Goal: Task Accomplishment & Management: Manage account settings

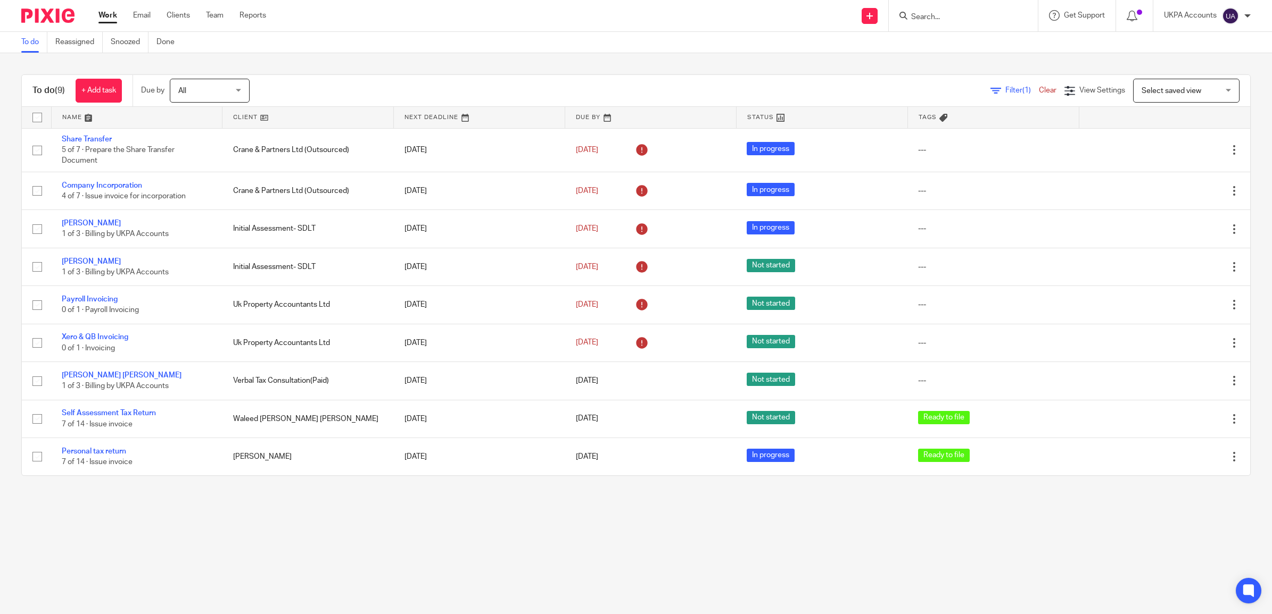
click at [930, 17] on input "Search" at bounding box center [958, 18] width 96 height 10
paste input "Project International Services Limited"
type input "Project International Services Limited"
drag, startPoint x: 1004, startPoint y: 19, endPoint x: 874, endPoint y: 9, distance: 130.8
click at [874, 9] on div "Send new email Create task Add client Project International Services Limited No…" at bounding box center [777, 15] width 990 height 31
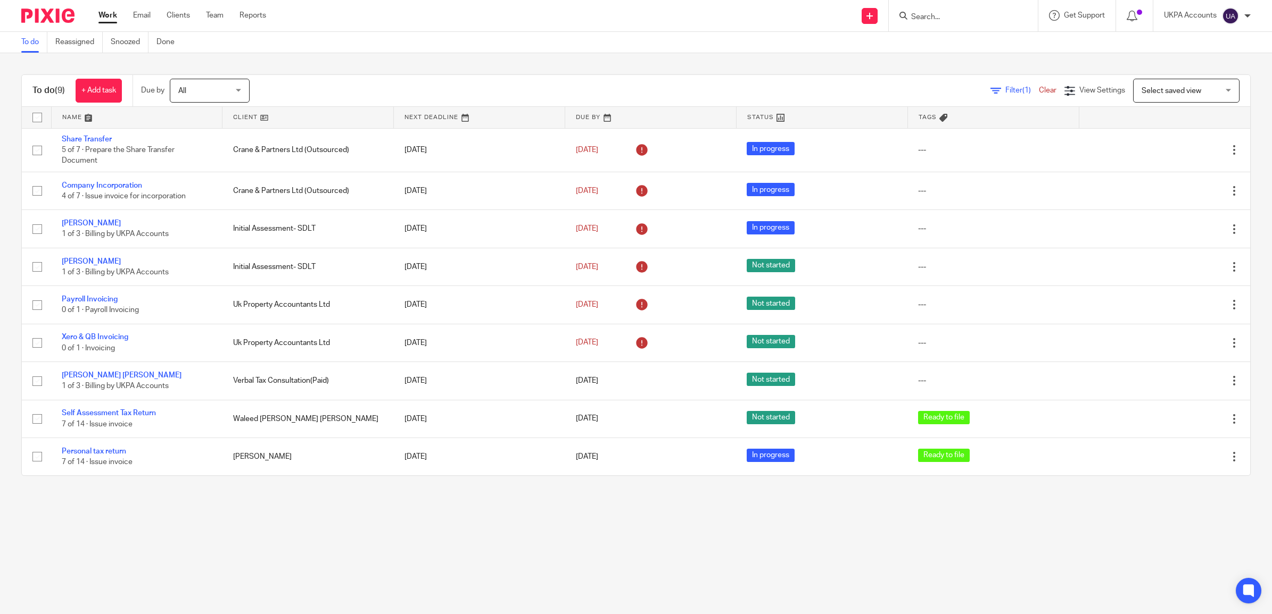
click at [926, 17] on input "Search" at bounding box center [958, 18] width 96 height 10
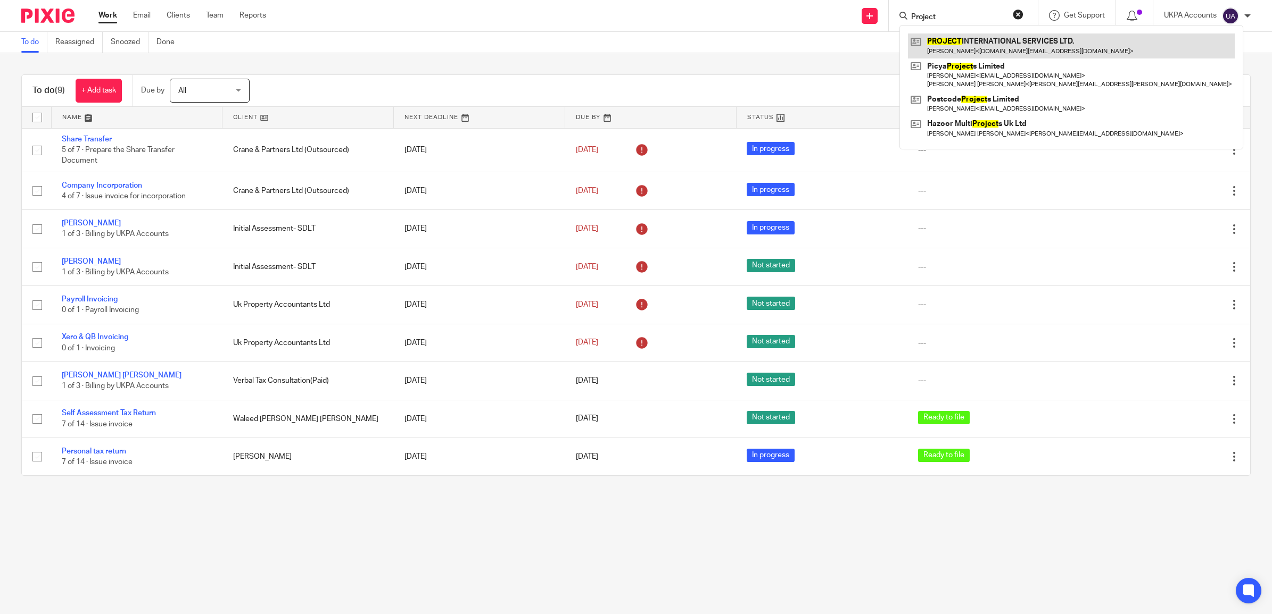
type input "Project"
click at [991, 49] on link at bounding box center [1071, 46] width 327 height 24
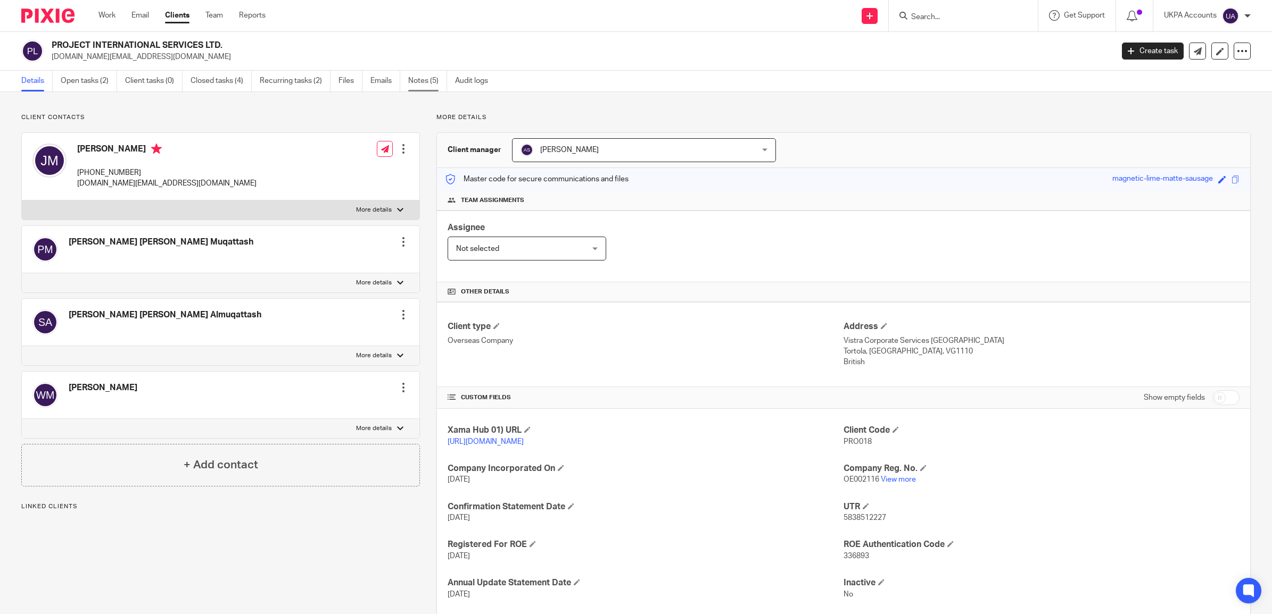
click at [415, 76] on link "Notes (5)" at bounding box center [427, 81] width 39 height 21
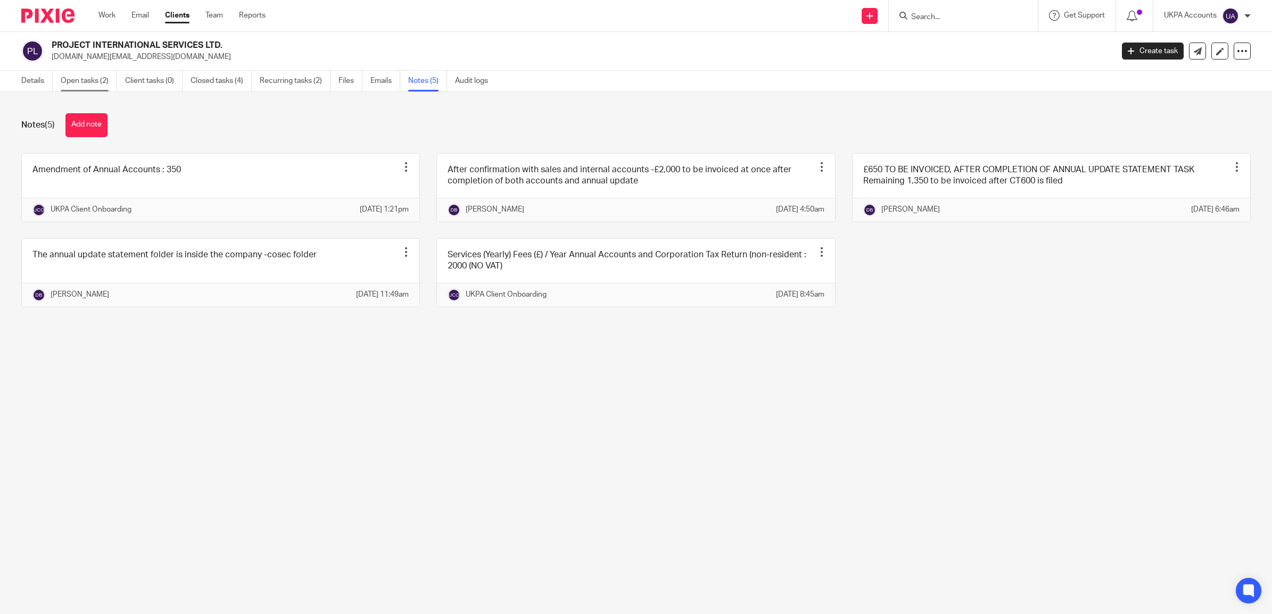
click at [83, 80] on link "Open tasks (2)" at bounding box center [89, 81] width 56 height 21
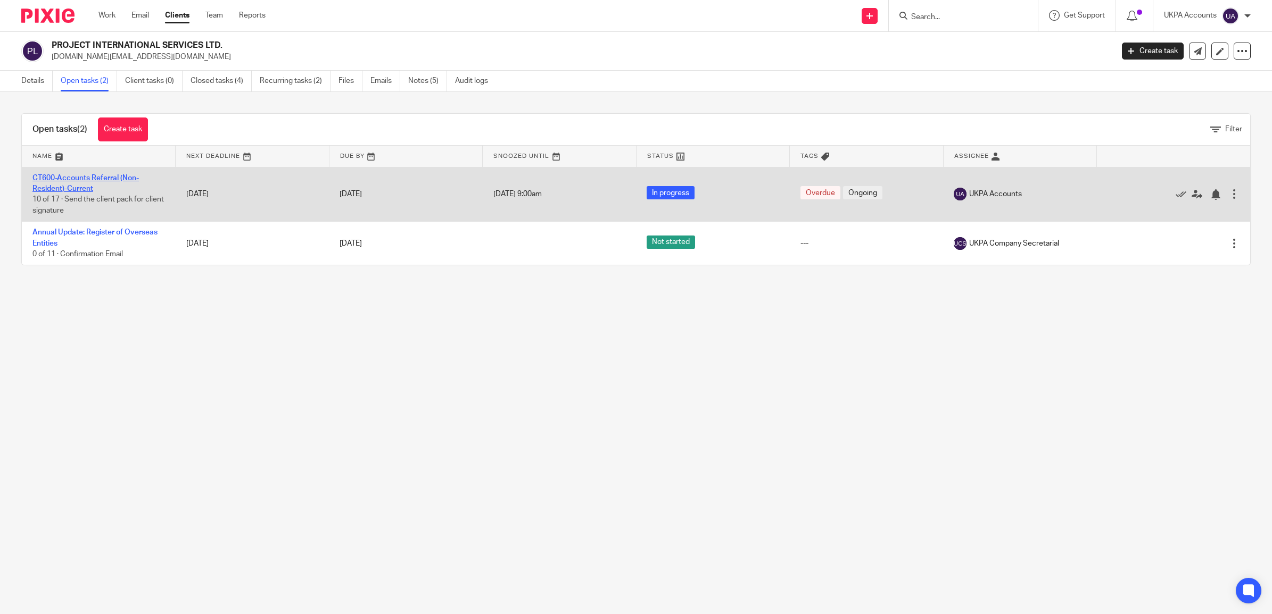
click at [80, 176] on link "CT600-Accounts Referral (Non-Resident)-Current" at bounding box center [85, 184] width 106 height 18
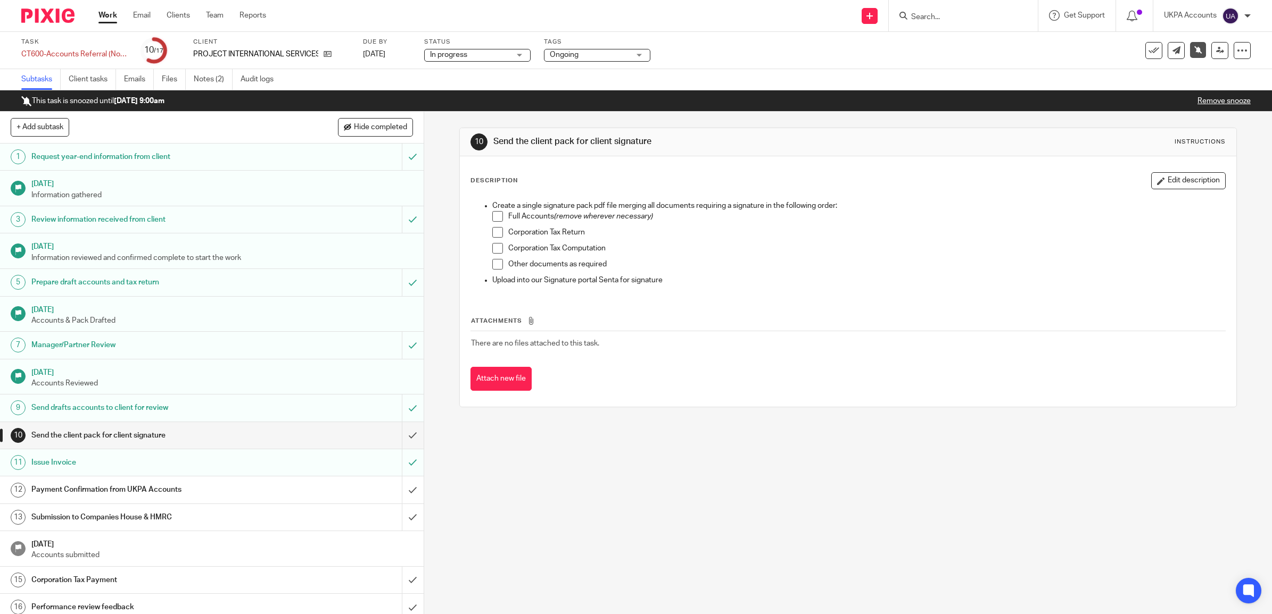
click at [105, 14] on link "Work" at bounding box center [107, 15] width 19 height 11
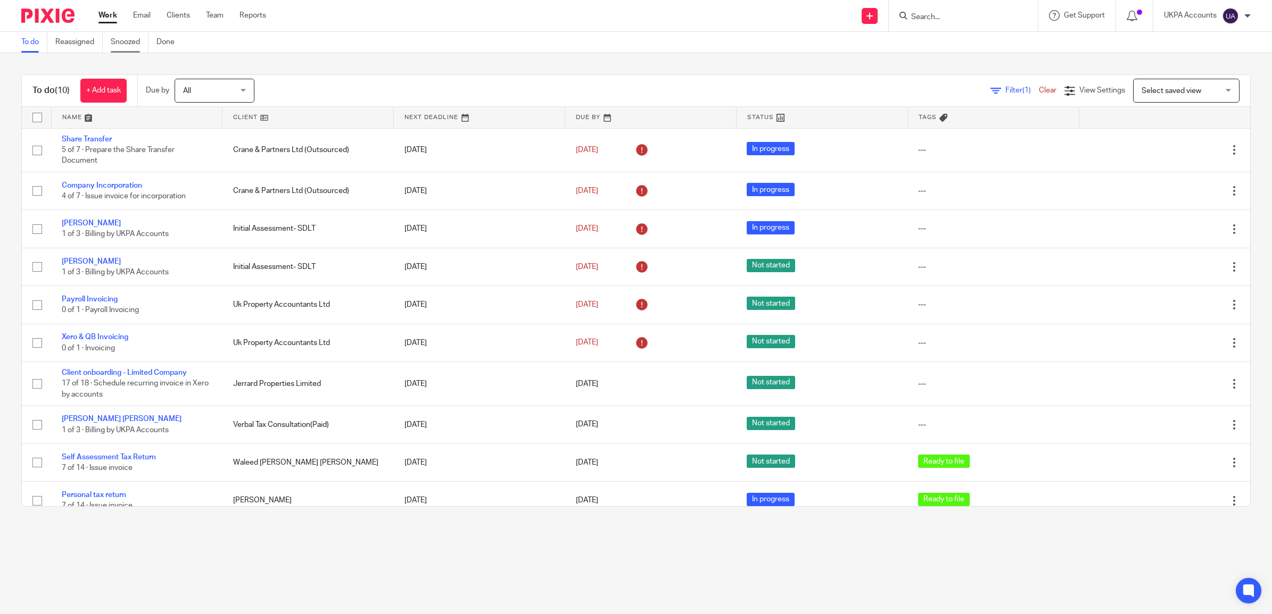
click at [119, 36] on link "Snoozed" at bounding box center [130, 42] width 38 height 21
click at [128, 39] on link "Snoozed" at bounding box center [130, 42] width 38 height 21
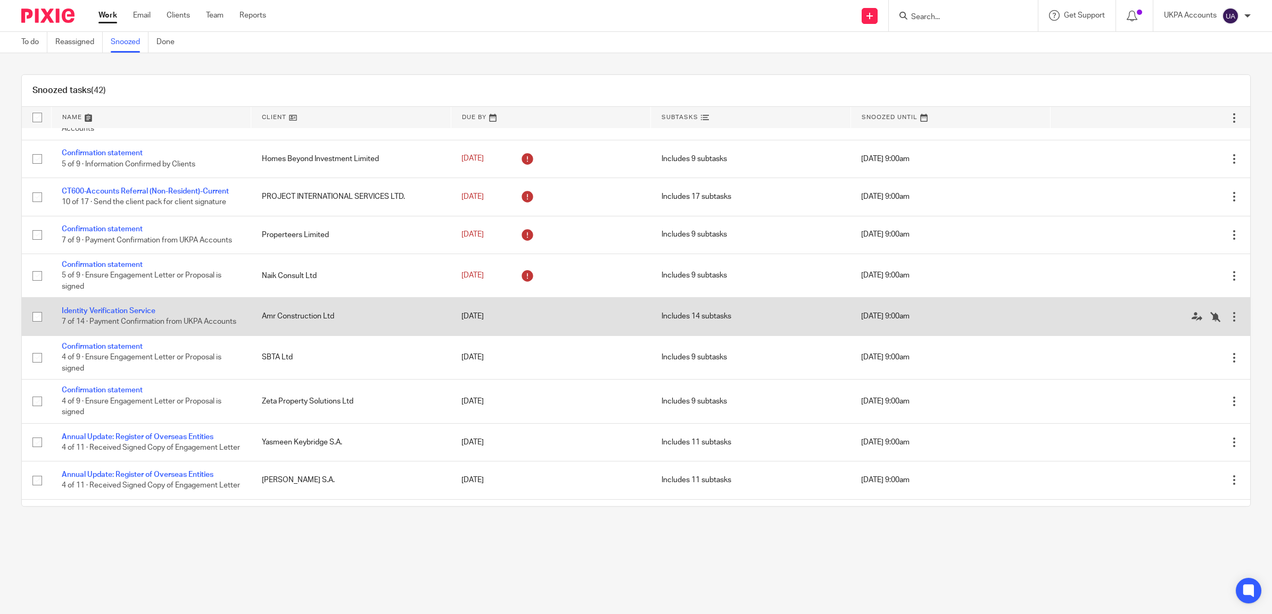
scroll to position [466, 0]
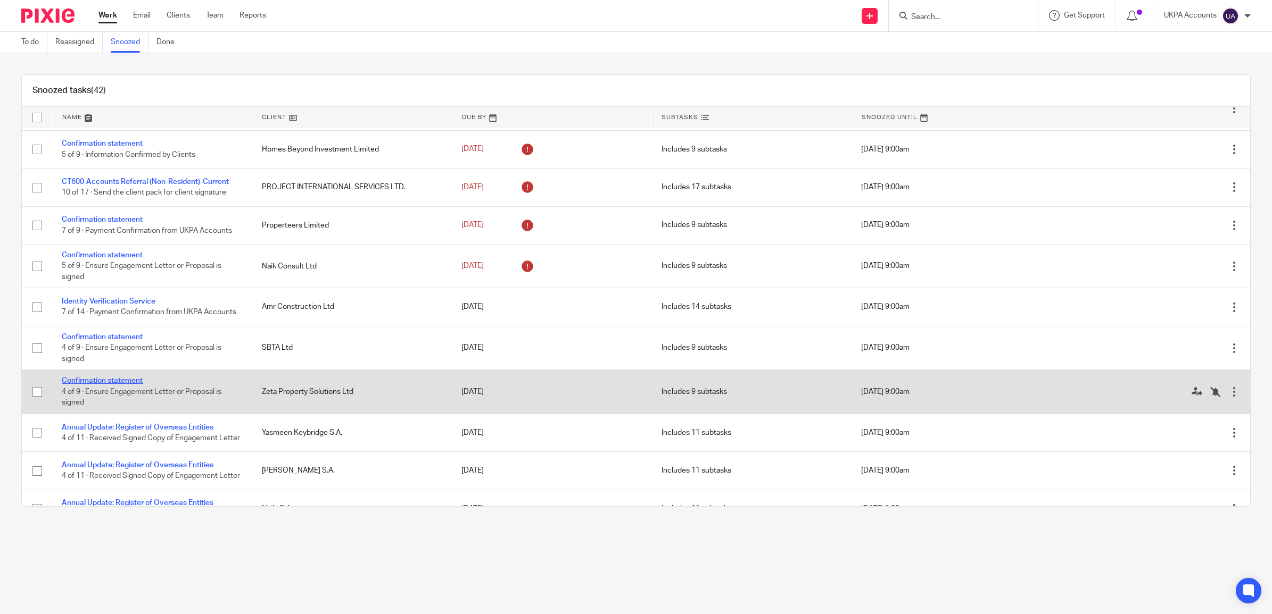
click at [121, 385] on link "Confirmation statement" at bounding box center [102, 380] width 81 height 7
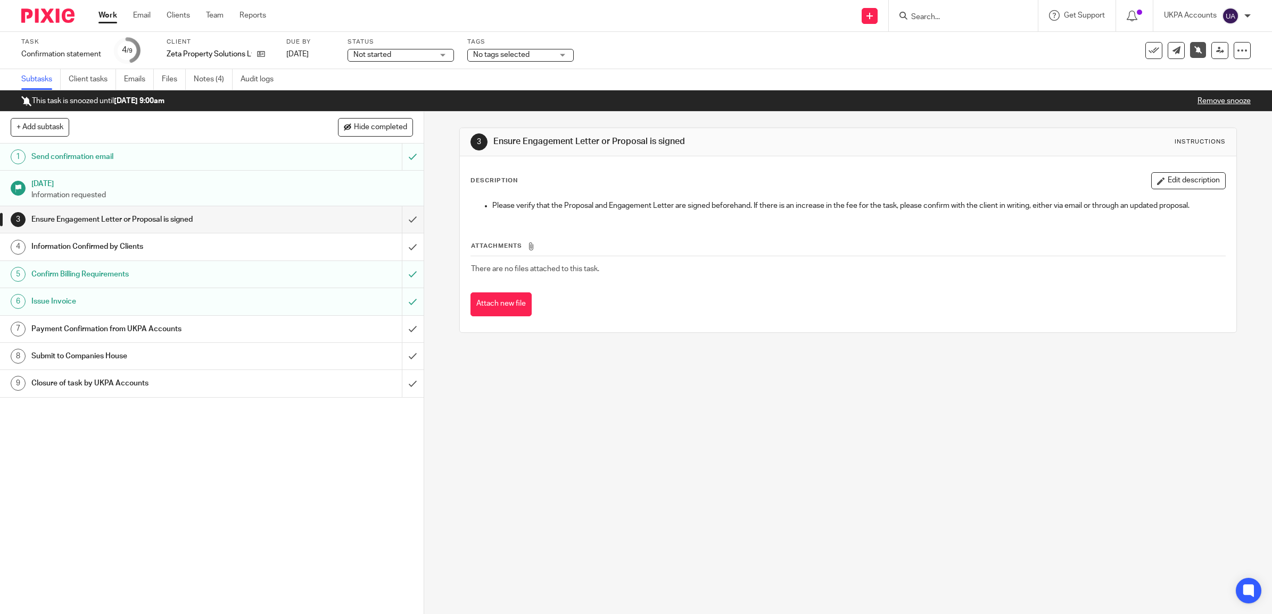
click at [104, 17] on link "Work" at bounding box center [107, 15] width 19 height 11
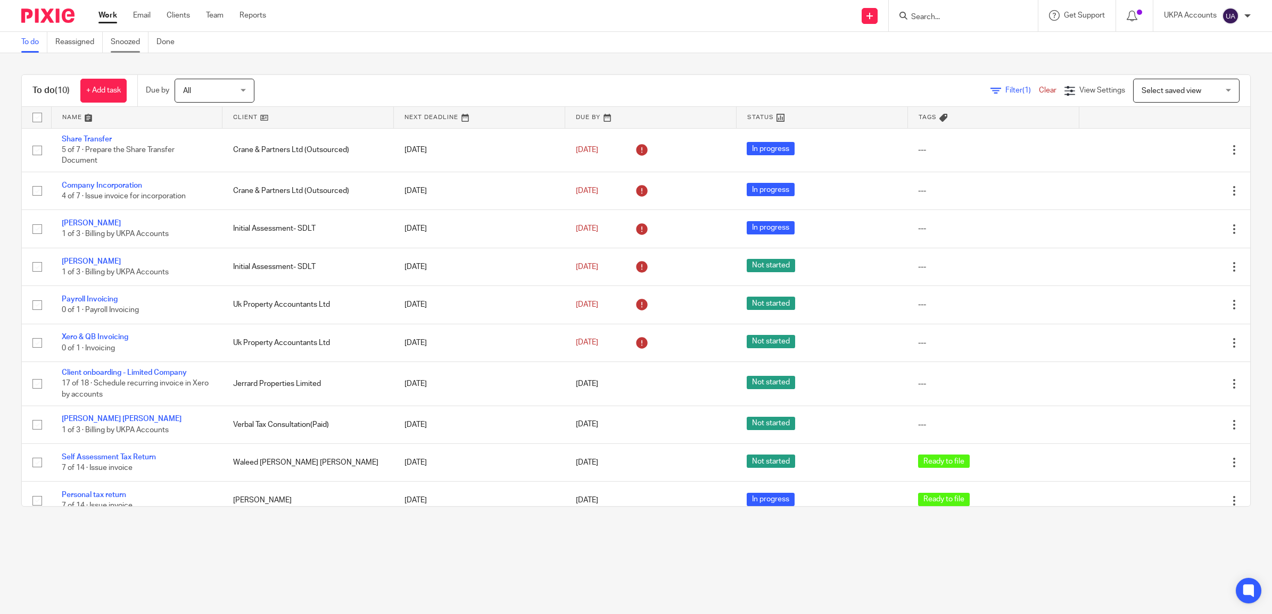
click at [129, 44] on link "Snoozed" at bounding box center [130, 42] width 38 height 21
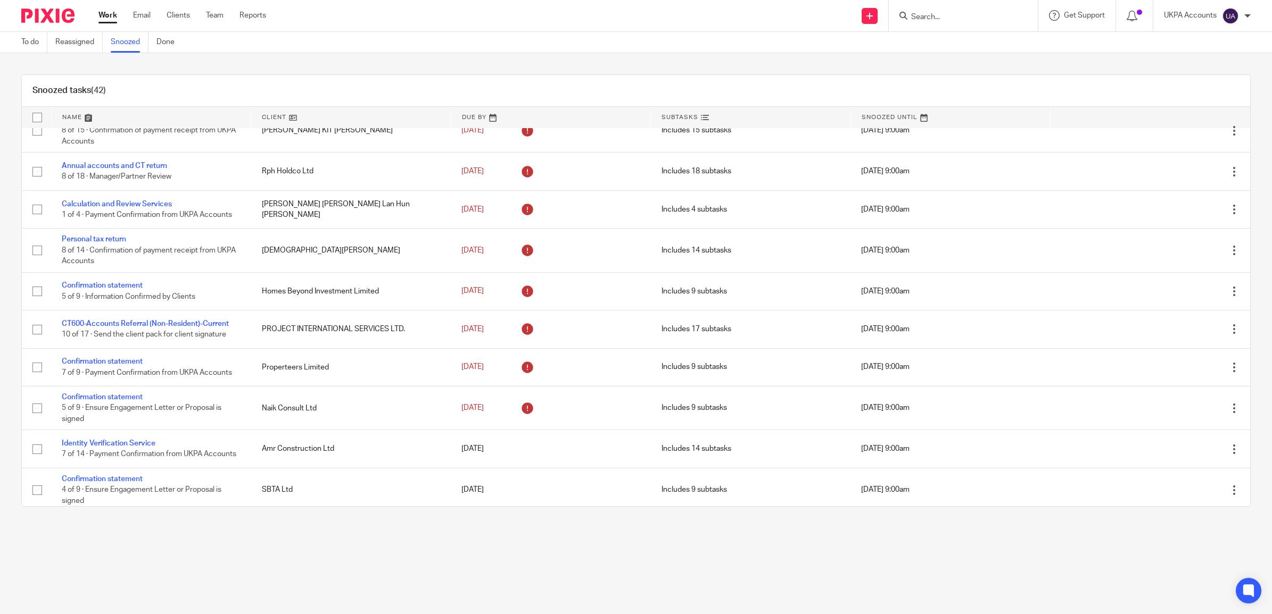
scroll to position [333, 0]
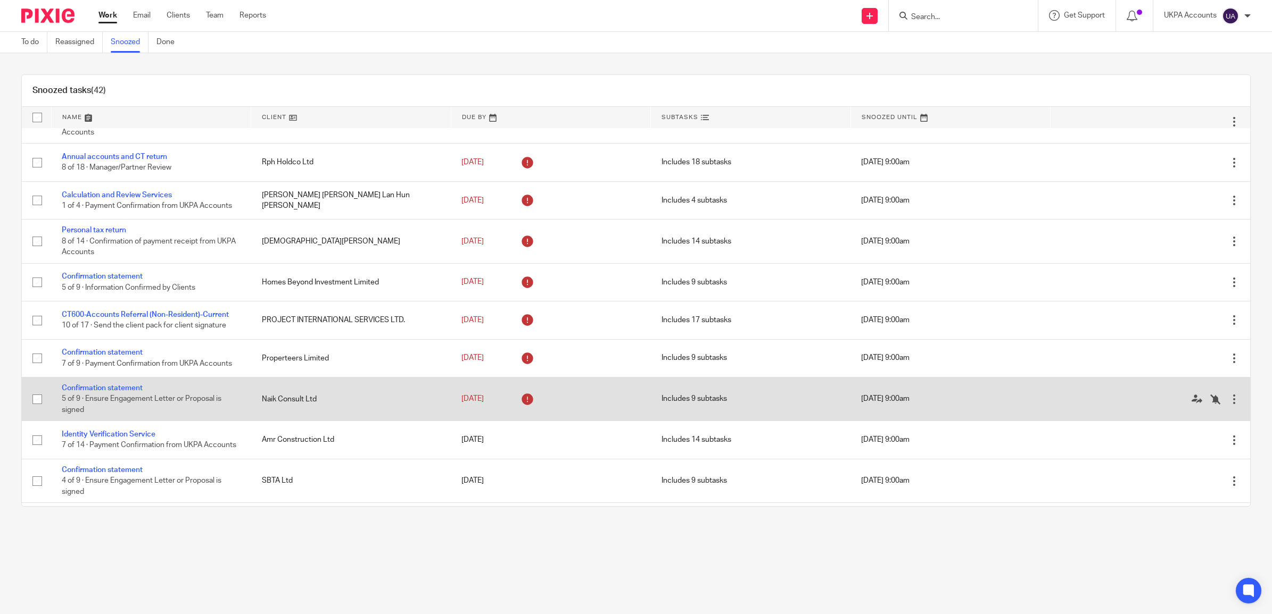
click at [146, 399] on td "Confirmation statement 5 of 9 · Ensure Engagement Letter or Proposal is signed" at bounding box center [151, 399] width 200 height 44
click at [99, 392] on link "Confirmation statement" at bounding box center [102, 388] width 81 height 7
